Goal: Check status

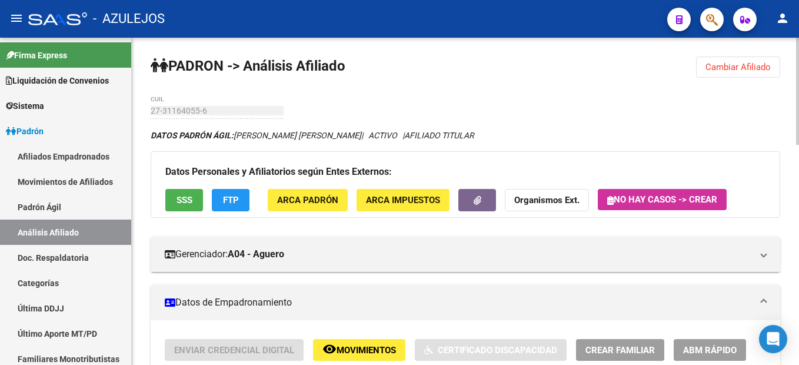
click at [750, 62] on span "Cambiar Afiliado" at bounding box center [738, 67] width 65 height 11
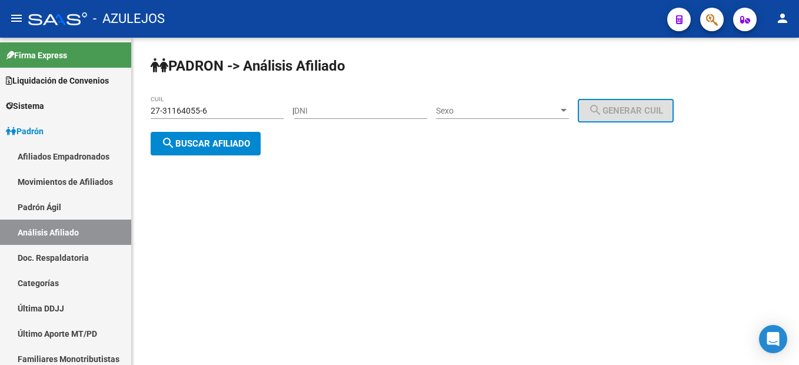
click at [376, 108] on input "DNI" at bounding box center [360, 111] width 133 height 10
paste input "94431070"
type input "94431070"
click at [485, 118] on div "Sexo Sexo" at bounding box center [502, 107] width 133 height 24
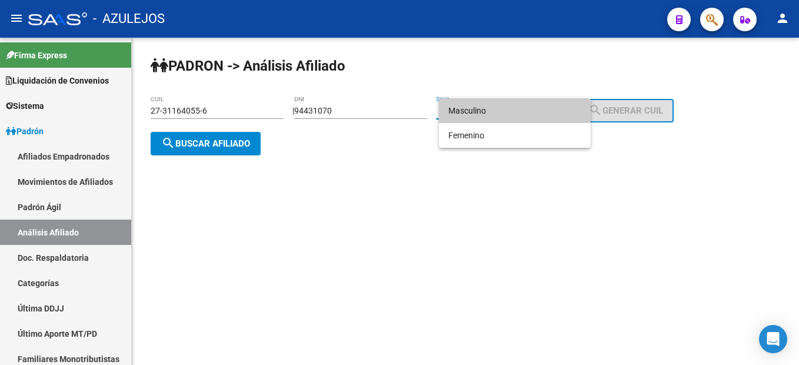
click at [457, 122] on span "Masculino" at bounding box center [515, 110] width 133 height 25
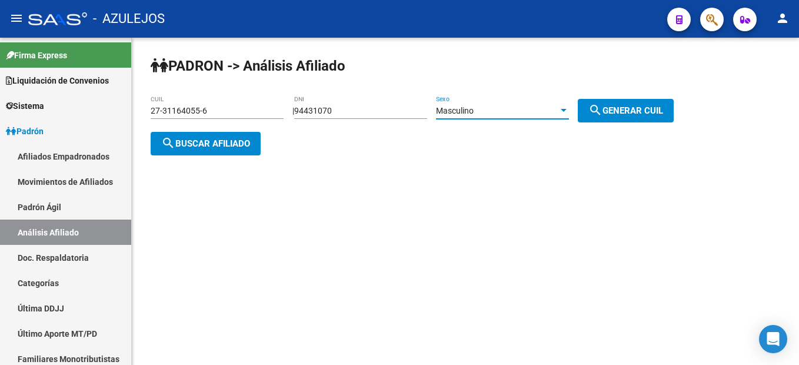
click at [603, 106] on mat-icon "search" at bounding box center [596, 110] width 14 height 14
type input "20-94431070-4"
click at [247, 146] on span "search Buscar afiliado" at bounding box center [205, 143] width 89 height 11
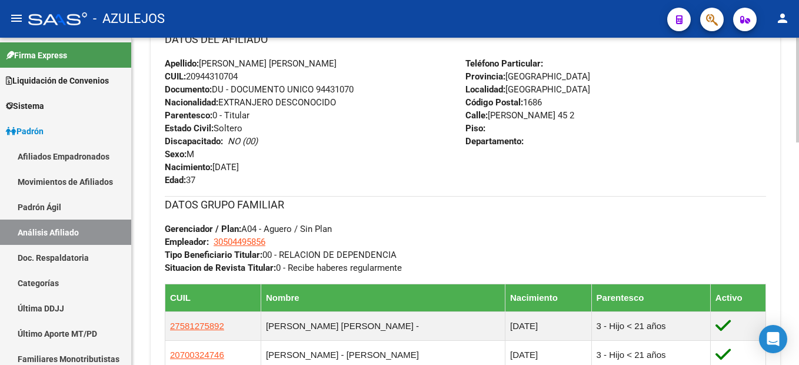
scroll to position [698, 0]
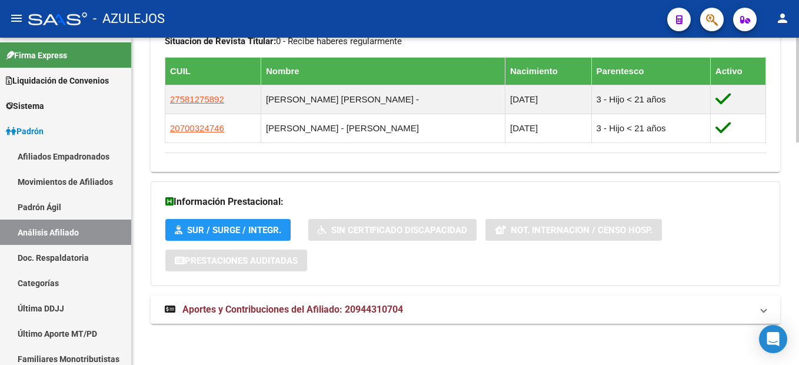
click at [357, 313] on span "Aportes y Contribuciones del Afiliado: 20944310704" at bounding box center [292, 309] width 221 height 11
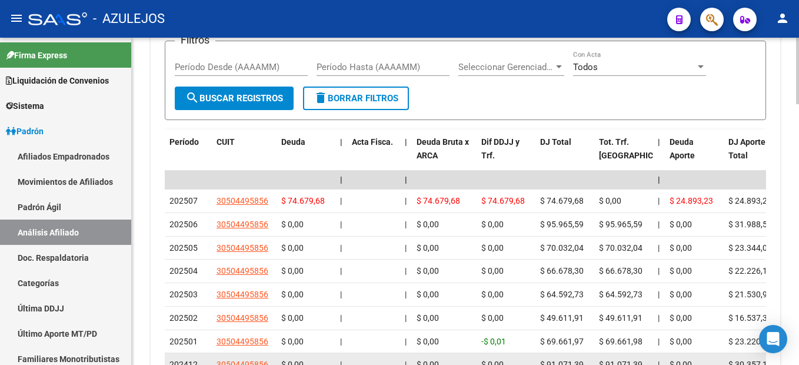
scroll to position [934, 0]
